Goal: Task Accomplishment & Management: Manage account settings

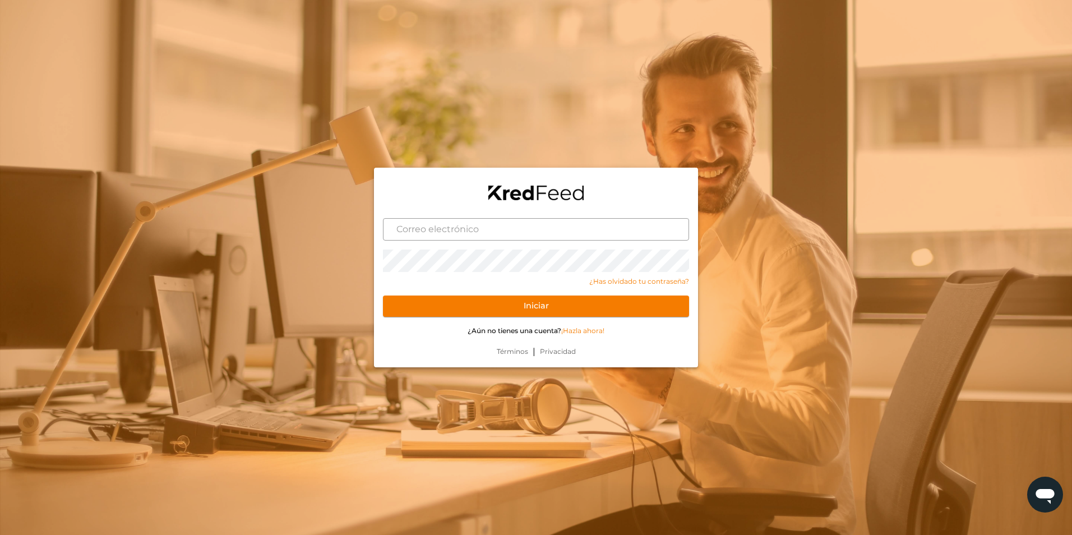
click at [466, 235] on input "text" at bounding box center [536, 229] width 306 height 22
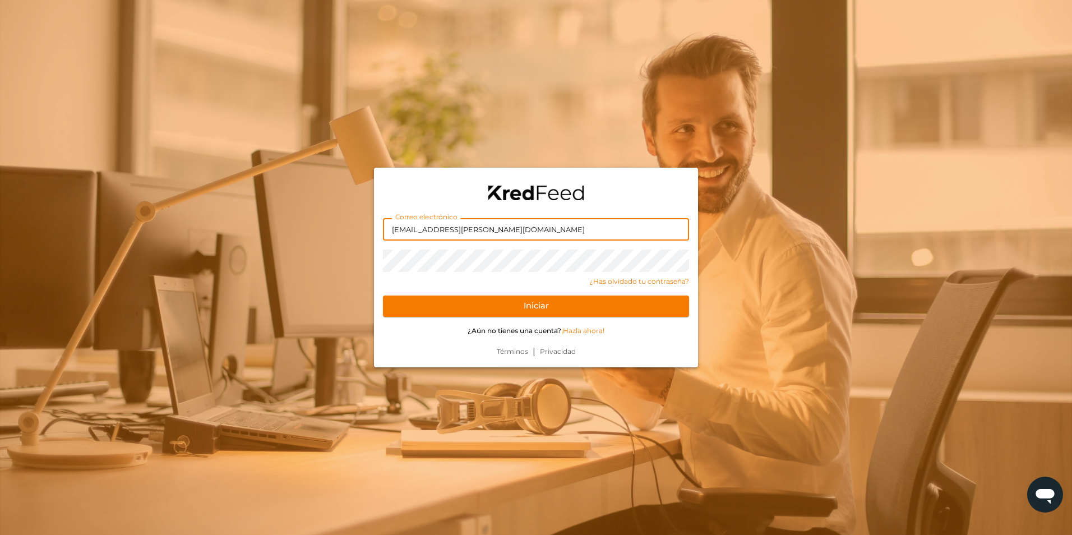
type input "[EMAIL_ADDRESS][PERSON_NAME][DOMAIN_NAME]"
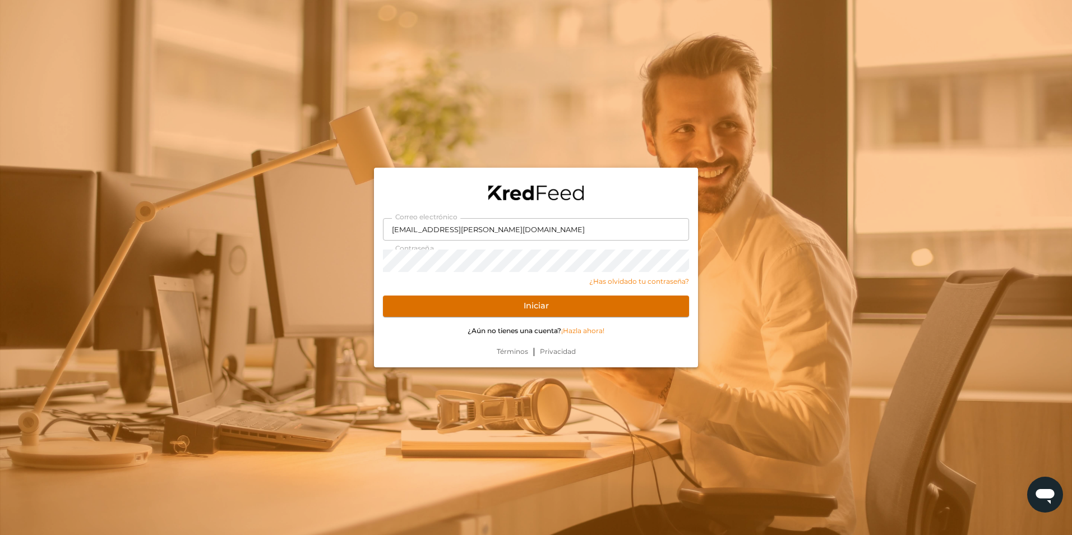
click at [667, 309] on button "Iniciar" at bounding box center [536, 306] width 306 height 21
